Goal: Task Accomplishment & Management: Use online tool/utility

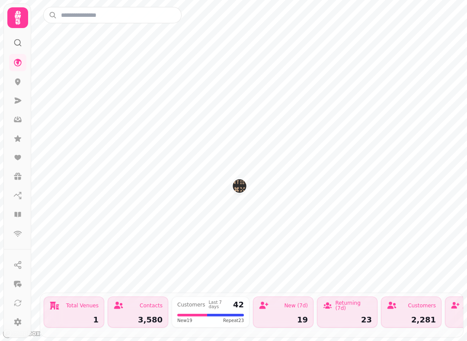
click at [16, 210] on icon at bounding box center [17, 214] width 9 height 9
click at [21, 211] on icon at bounding box center [17, 214] width 9 height 9
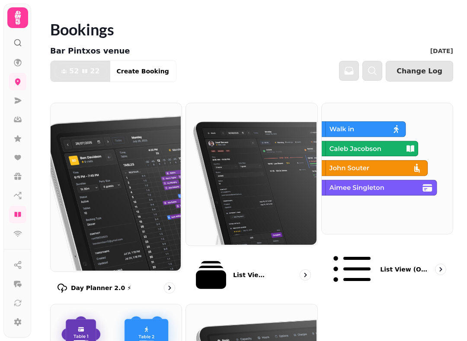
click at [120, 187] on img at bounding box center [115, 186] width 131 height 168
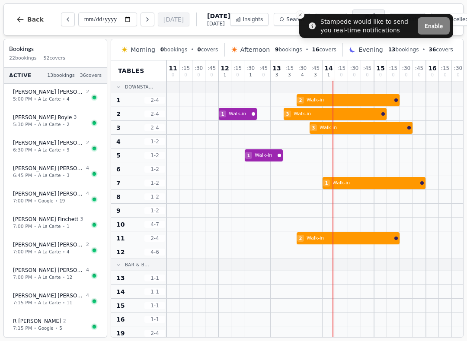
select select "****"
select select "*"
select select "******"
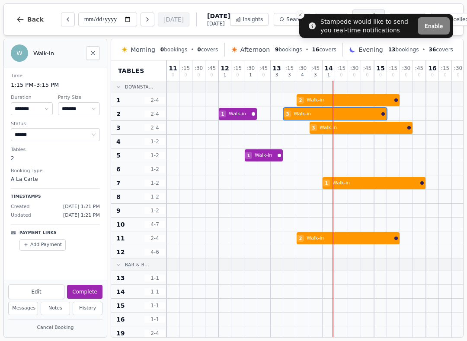
click at [88, 288] on button "Complete" at bounding box center [84, 292] width 35 height 14
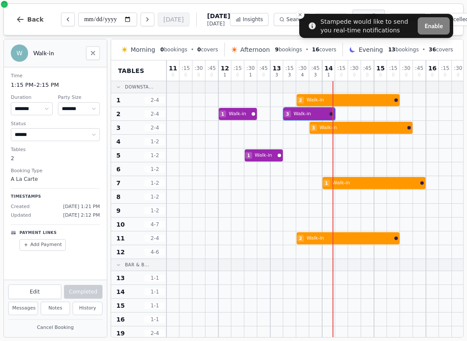
click at [303, 12] on button "Close toast" at bounding box center [299, 14] width 9 height 9
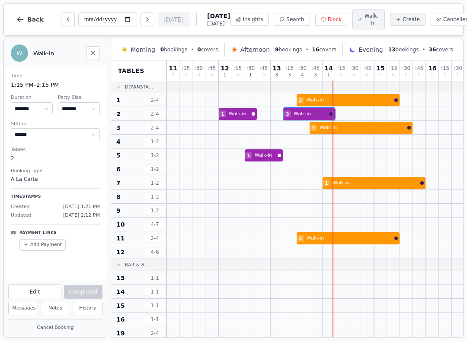
click at [364, 19] on span "Walk-in" at bounding box center [371, 20] width 15 height 14
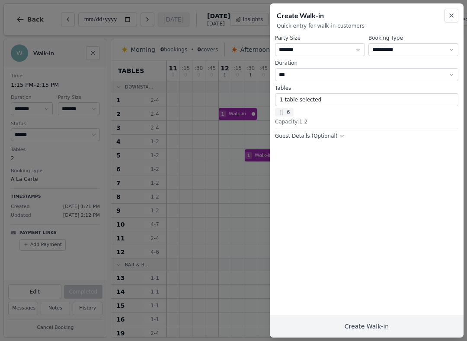
click at [451, 16] on icon "button" at bounding box center [450, 15] width 3 height 3
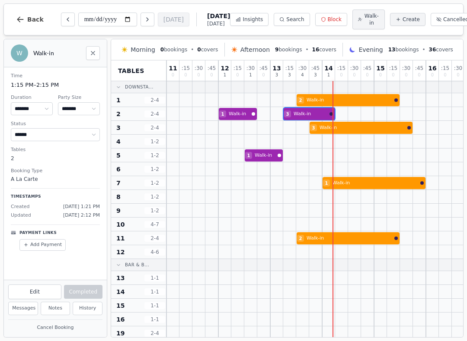
click at [364, 21] on span "Walk-in" at bounding box center [371, 20] width 15 height 14
select select "****"
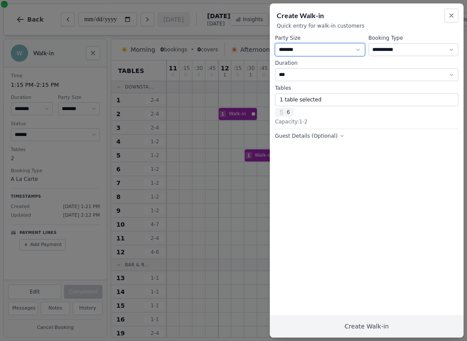
click at [329, 50] on select "* ***** * ****** * ****** * ****** * ****** * ****** * ****** * ****** * ******…" at bounding box center [320, 49] width 90 height 13
select select "*"
click at [427, 49] on select "**********" at bounding box center [413, 49] width 90 height 13
click at [327, 97] on button "1 table selected" at bounding box center [366, 99] width 183 height 13
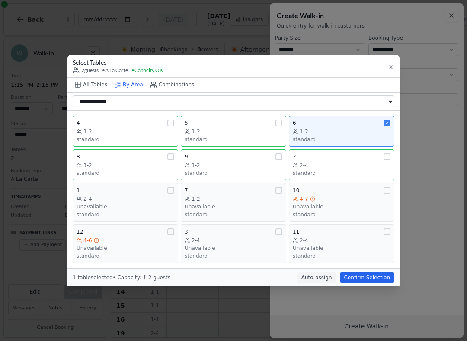
click at [366, 127] on div "6 1-2 standard" at bounding box center [341, 131] width 98 height 23
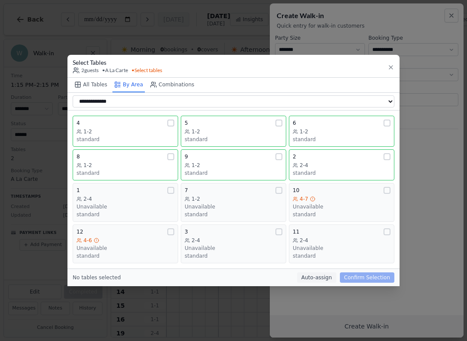
click at [278, 127] on div "5 1-2 standard" at bounding box center [233, 131] width 98 height 23
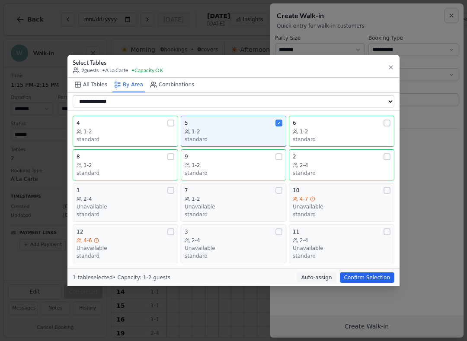
click at [369, 273] on button "Confirm Selection" at bounding box center [367, 278] width 54 height 10
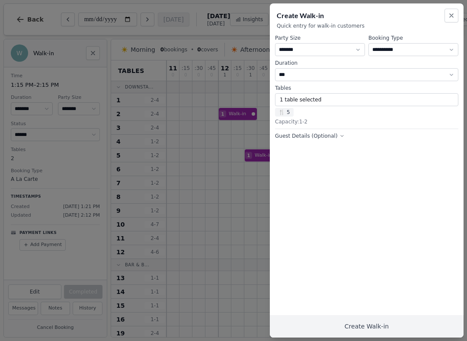
click at [378, 325] on button "Create Walk-in" at bounding box center [367, 326] width 194 height 22
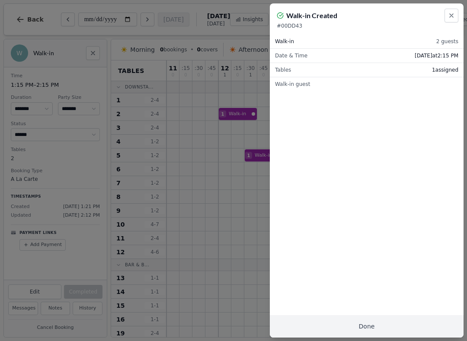
click at [378, 326] on button "Done" at bounding box center [367, 326] width 194 height 22
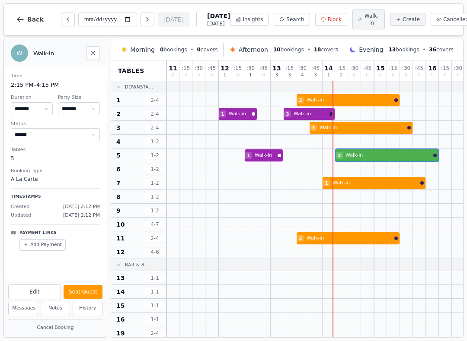
click at [375, 150] on div at bounding box center [380, 155] width 13 height 13
click at [88, 291] on button "Seat Guest" at bounding box center [82, 292] width 39 height 14
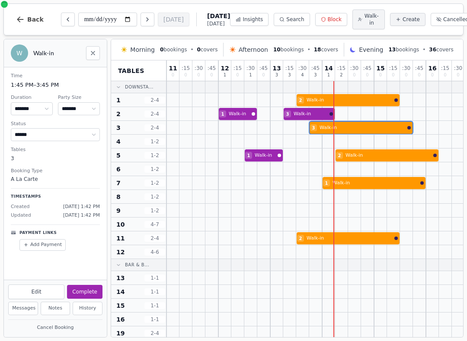
click at [338, 123] on div at bounding box center [341, 127] width 13 height 13
click at [83, 292] on button "Complete" at bounding box center [84, 292] width 35 height 14
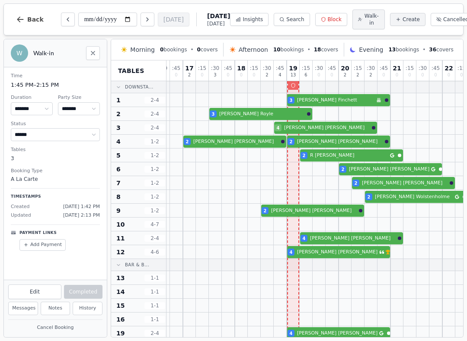
scroll to position [0, 295]
click at [291, 88] on div at bounding box center [292, 87] width 13 height 12
click at [290, 189] on div at bounding box center [292, 182] width 13 height 13
click at [292, 184] on div at bounding box center [292, 182] width 13 height 13
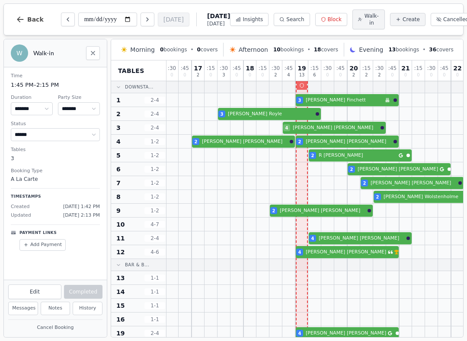
scroll to position [0, 286]
click at [359, 248] on div "4 [PERSON_NAME] VIP customer (8 visits)" at bounding box center [197, 252] width 635 height 14
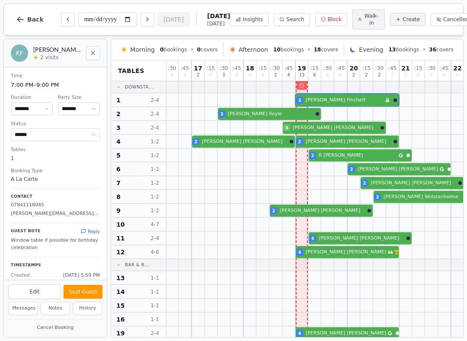
click at [318, 102] on div "2 Walk-in 3 [PERSON_NAME] Birthday celebration" at bounding box center [197, 100] width 635 height 14
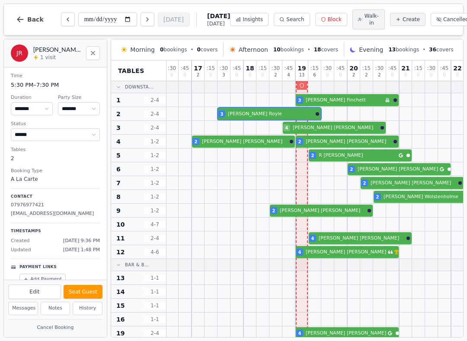
click at [304, 115] on div "1 Walk-in 3 Walk-in 3 [PERSON_NAME]" at bounding box center [197, 114] width 635 height 14
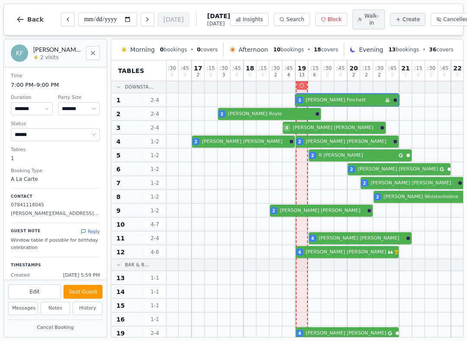
click at [301, 85] on div at bounding box center [301, 87] width 13 height 12
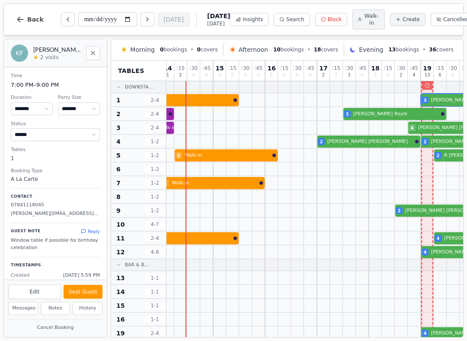
scroll to position [0, 161]
